Goal: Task Accomplishment & Management: Manage account settings

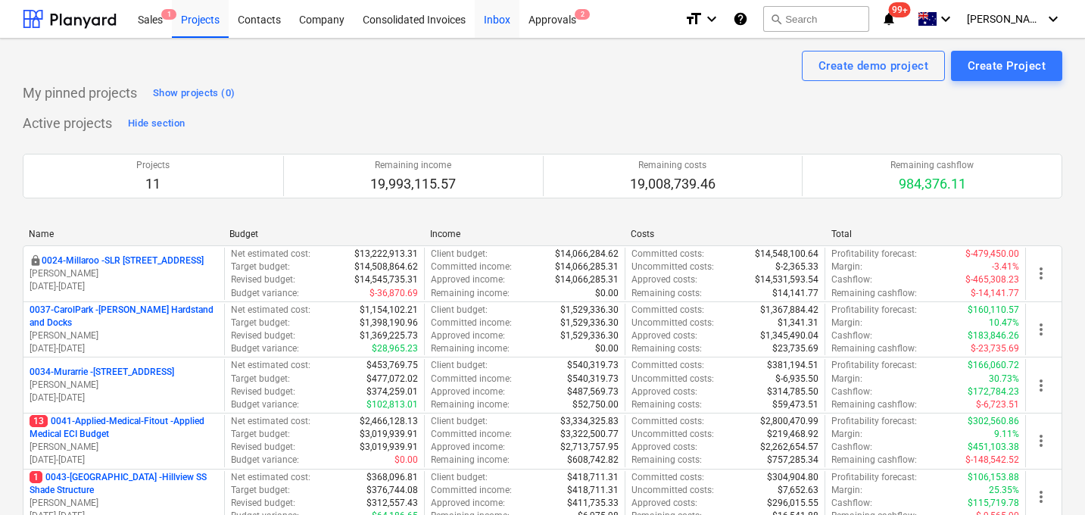
click at [501, 19] on div "Inbox" at bounding box center [497, 18] width 45 height 39
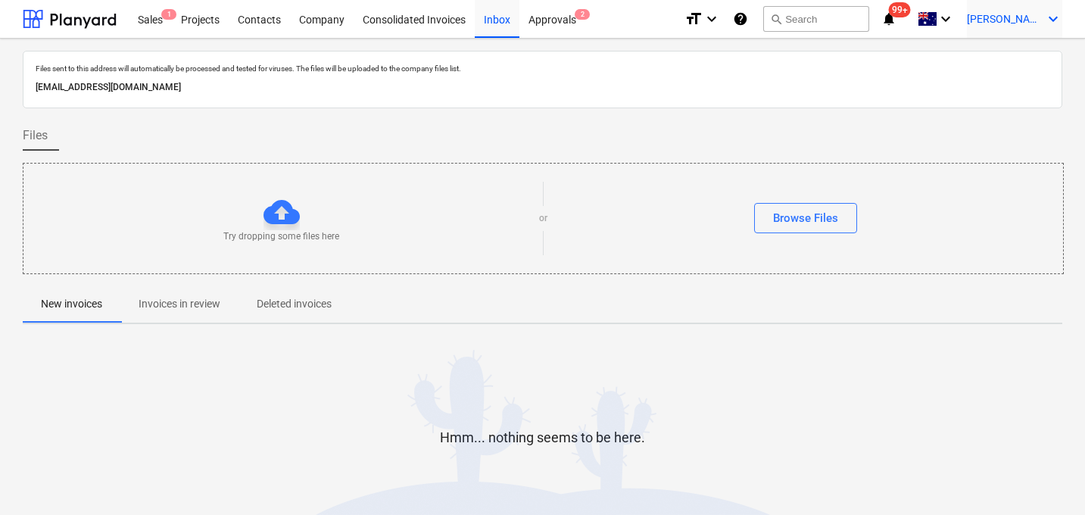
click at [1030, 14] on span "[PERSON_NAME]" at bounding box center [1005, 19] width 76 height 12
click at [1008, 80] on div "Log out" at bounding box center [1017, 83] width 91 height 24
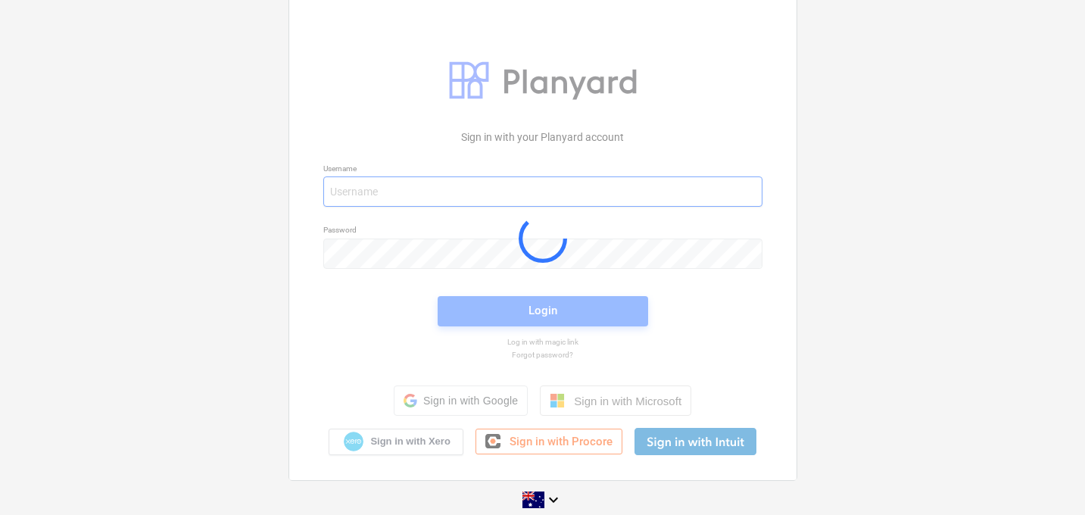
type input "[EMAIL_ADDRESS][DOMAIN_NAME]"
